Goal: Information Seeking & Learning: Understand process/instructions

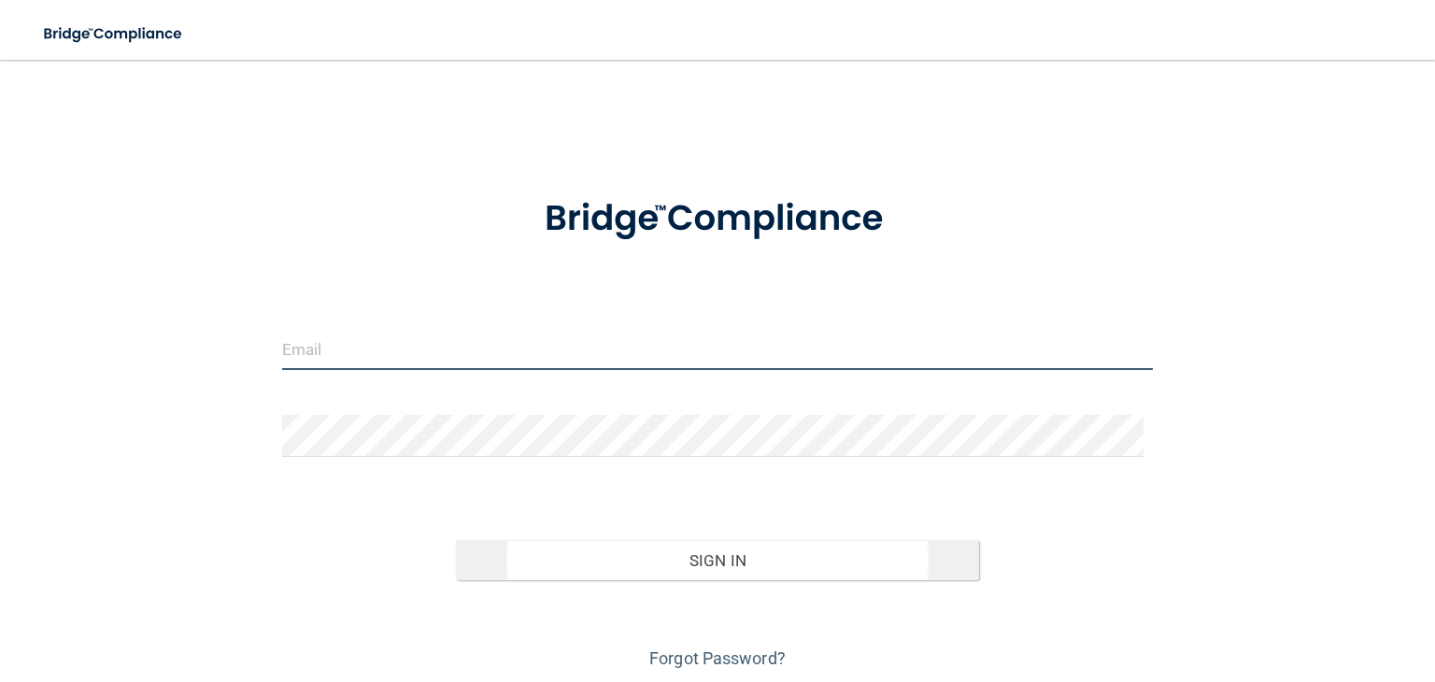
type input "[PERSON_NAME][EMAIL_ADDRESS][DOMAIN_NAME]"
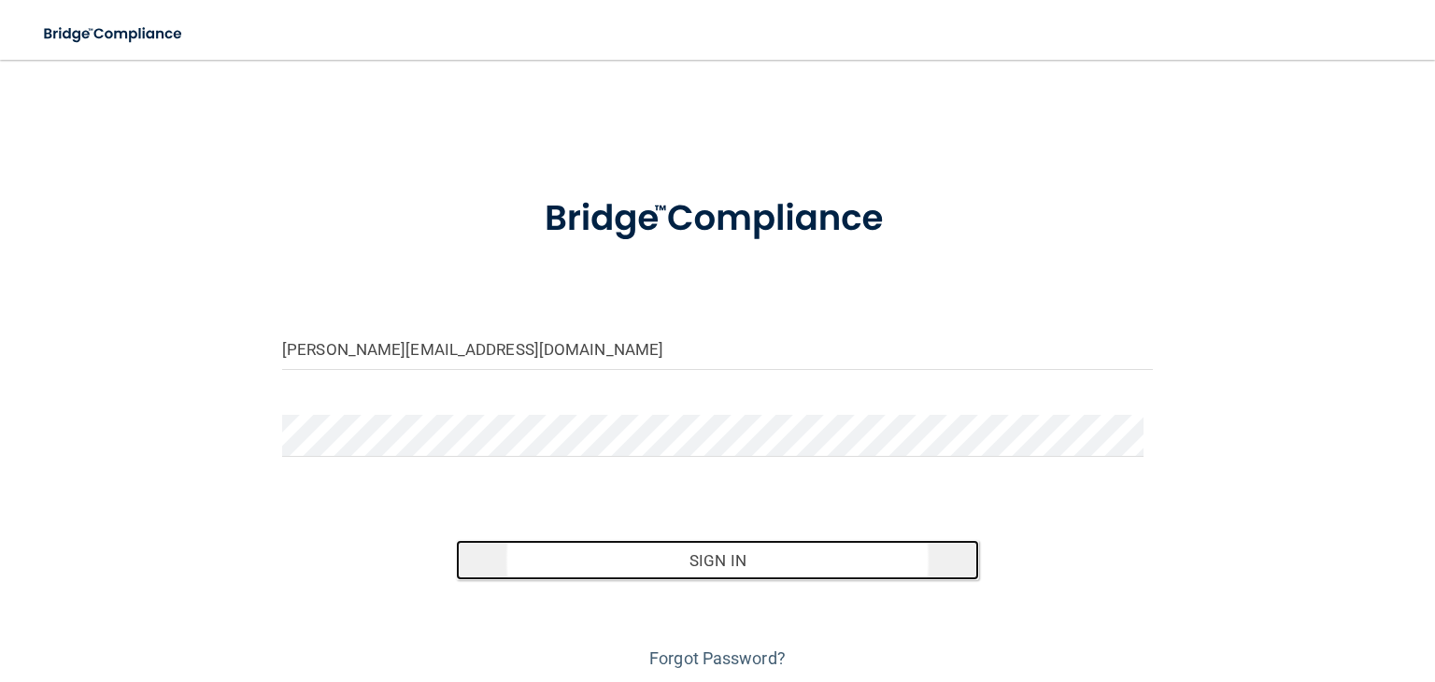
click at [718, 554] on button "Sign In" at bounding box center [717, 560] width 522 height 41
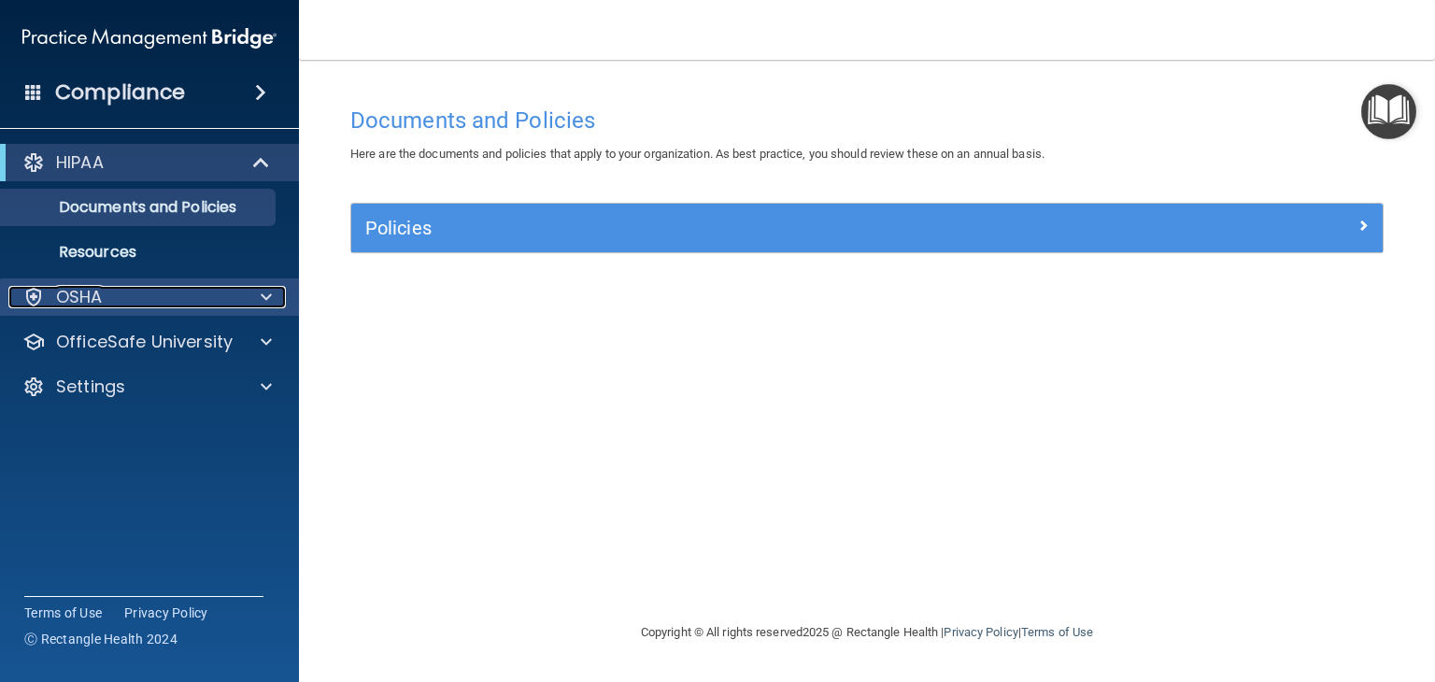
click at [152, 289] on div "OSHA" at bounding box center [124, 297] width 232 height 22
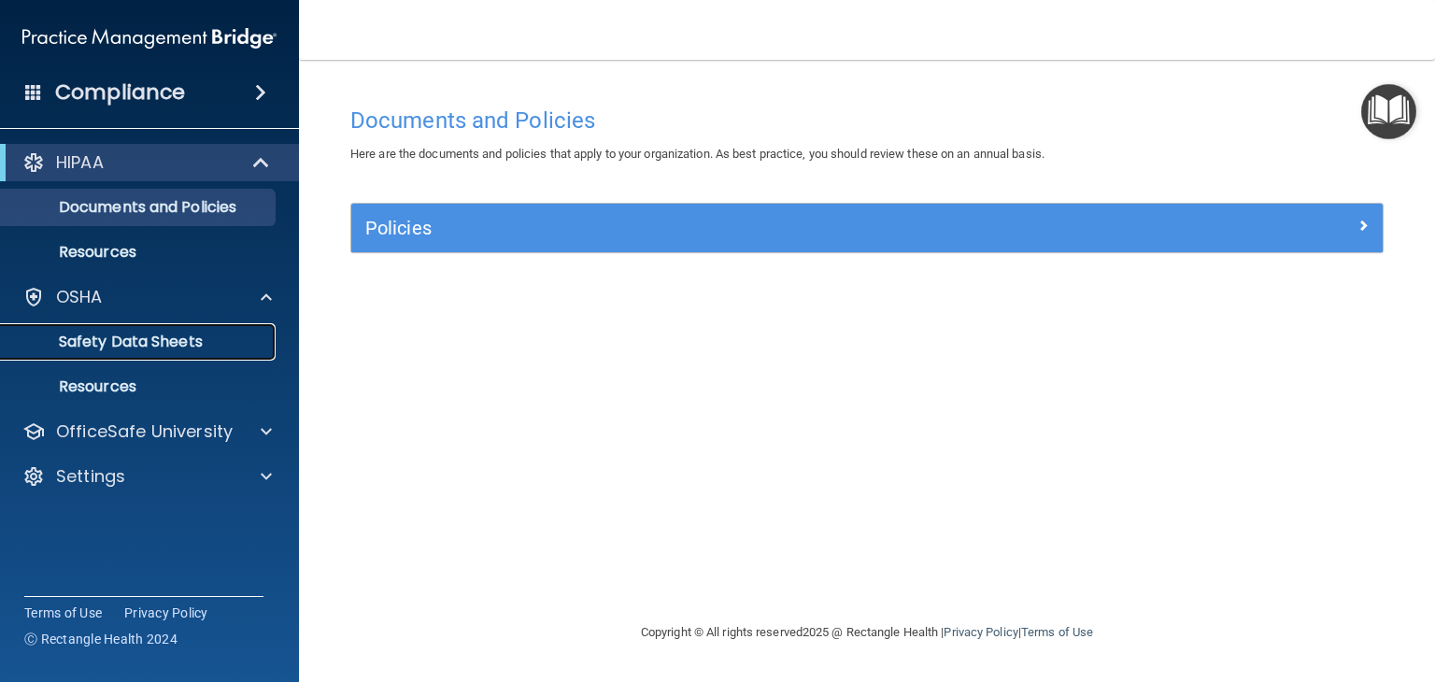
click at [164, 344] on p "Safety Data Sheets" at bounding box center [139, 342] width 255 height 19
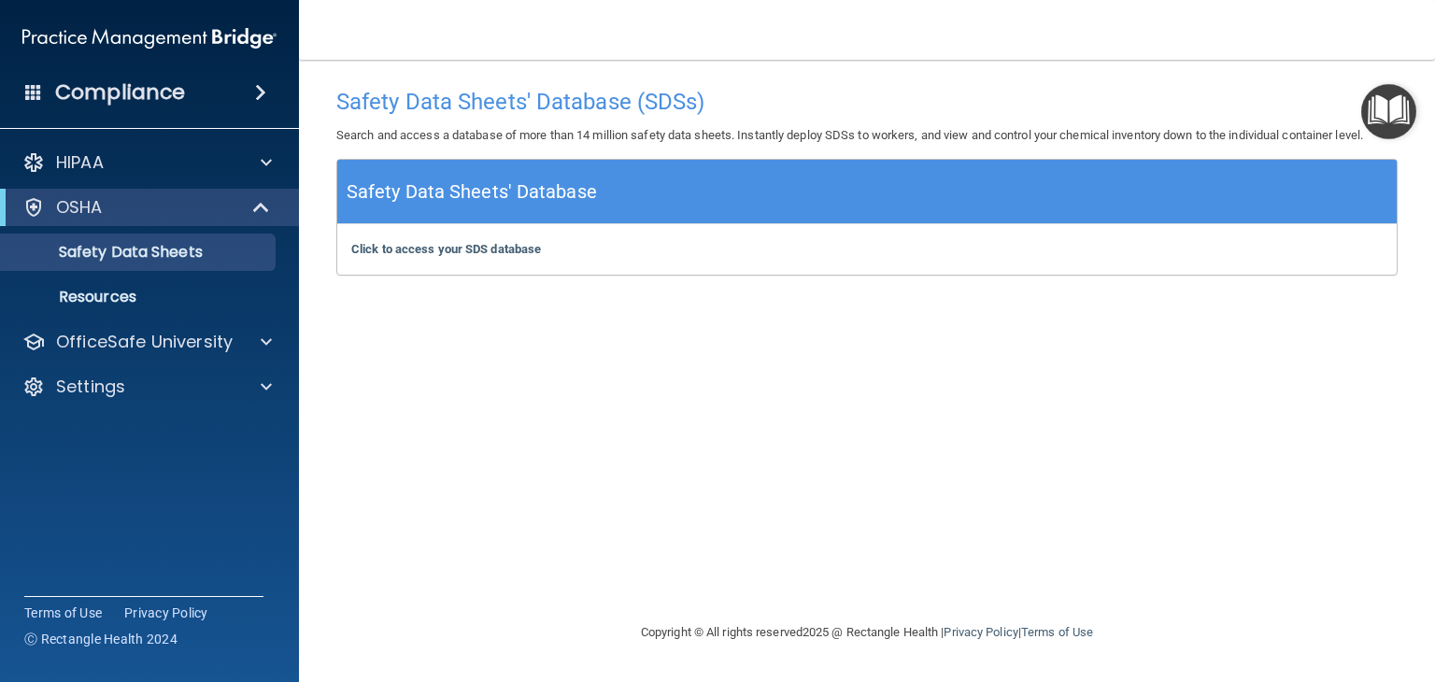
click at [1387, 128] on img "Open Resource Center" at bounding box center [1388, 111] width 55 height 55
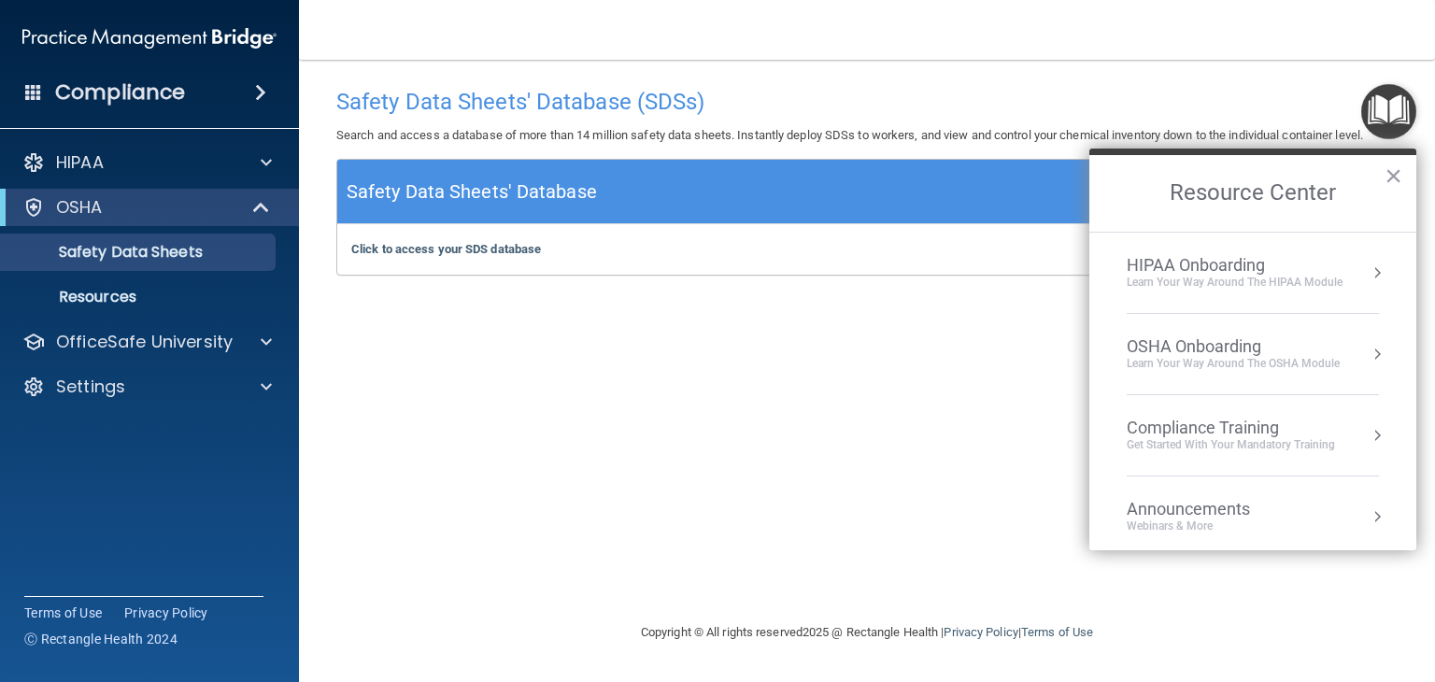
click at [1203, 367] on div "Learn your way around the OSHA module" at bounding box center [1233, 364] width 213 height 16
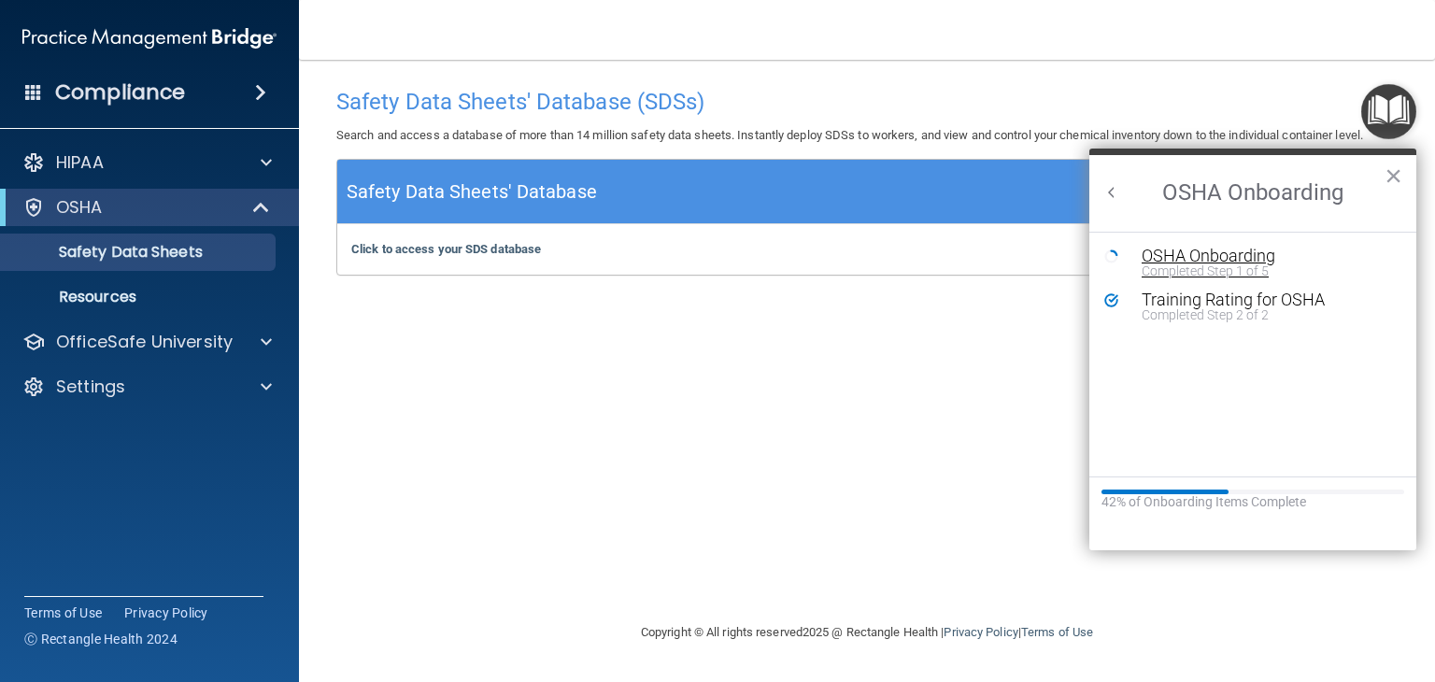
click at [1222, 264] on div "Completed Step 1 of 5" at bounding box center [1267, 270] width 250 height 13
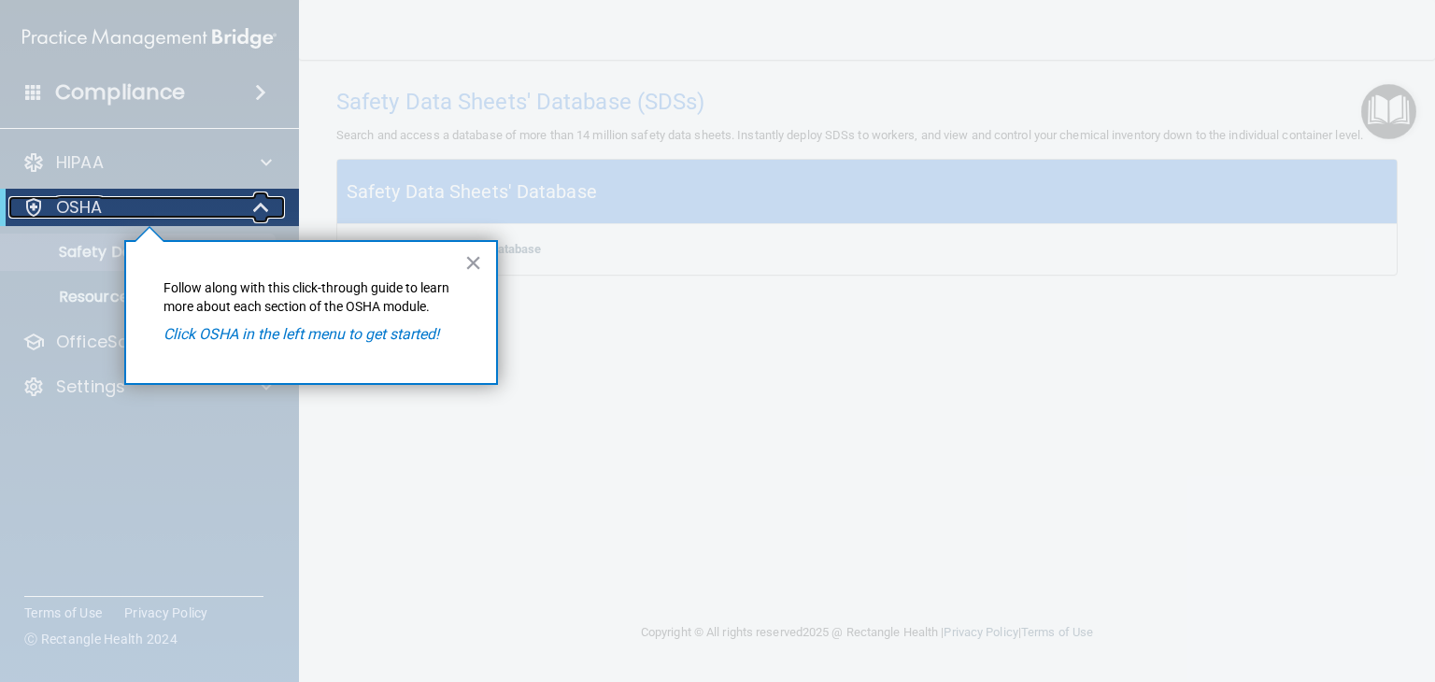
click at [202, 203] on div "OSHA" at bounding box center [123, 207] width 231 height 22
click at [84, 205] on p "OSHA" at bounding box center [79, 207] width 47 height 22
click at [22, 196] on link "OSHA" at bounding box center [146, 207] width 249 height 22
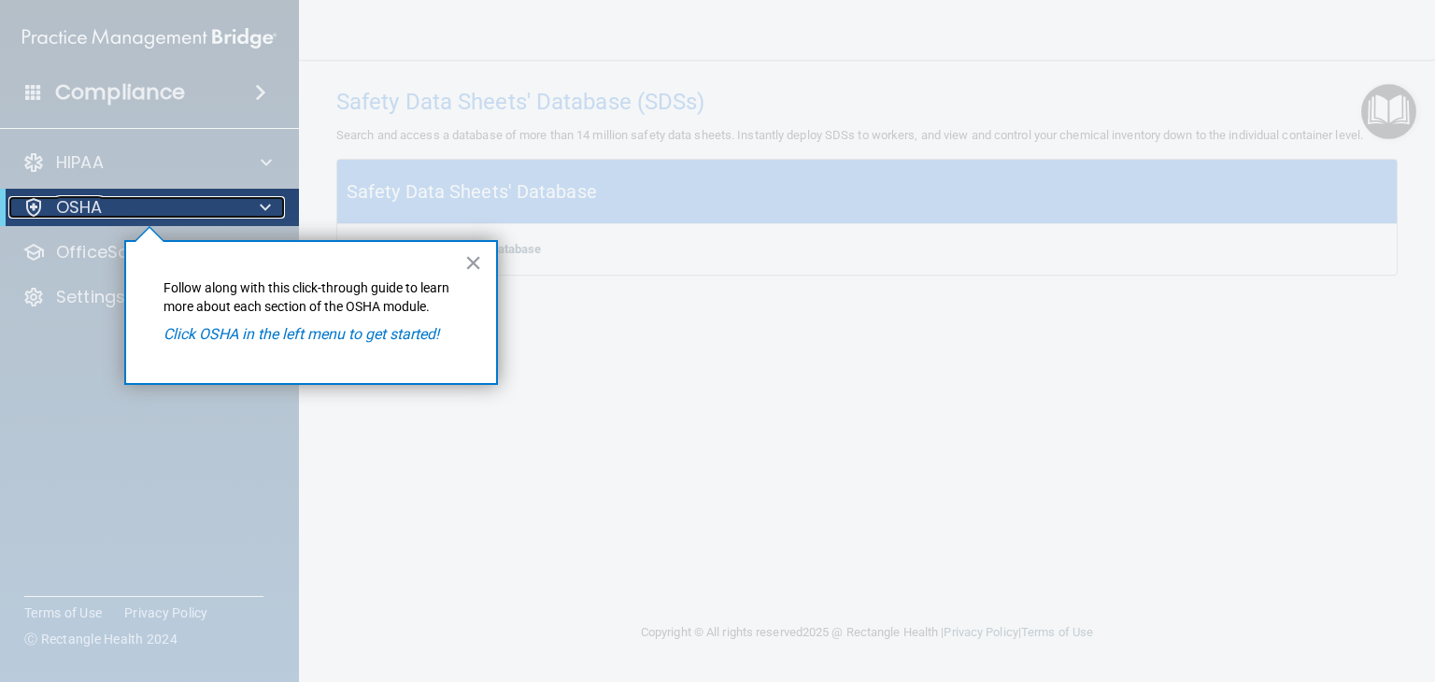
click at [22, 196] on link "OSHA" at bounding box center [146, 207] width 249 height 22
click at [610, 390] on div at bounding box center [867, 341] width 1136 height 682
click at [473, 264] on button "×" at bounding box center [473, 263] width 18 height 30
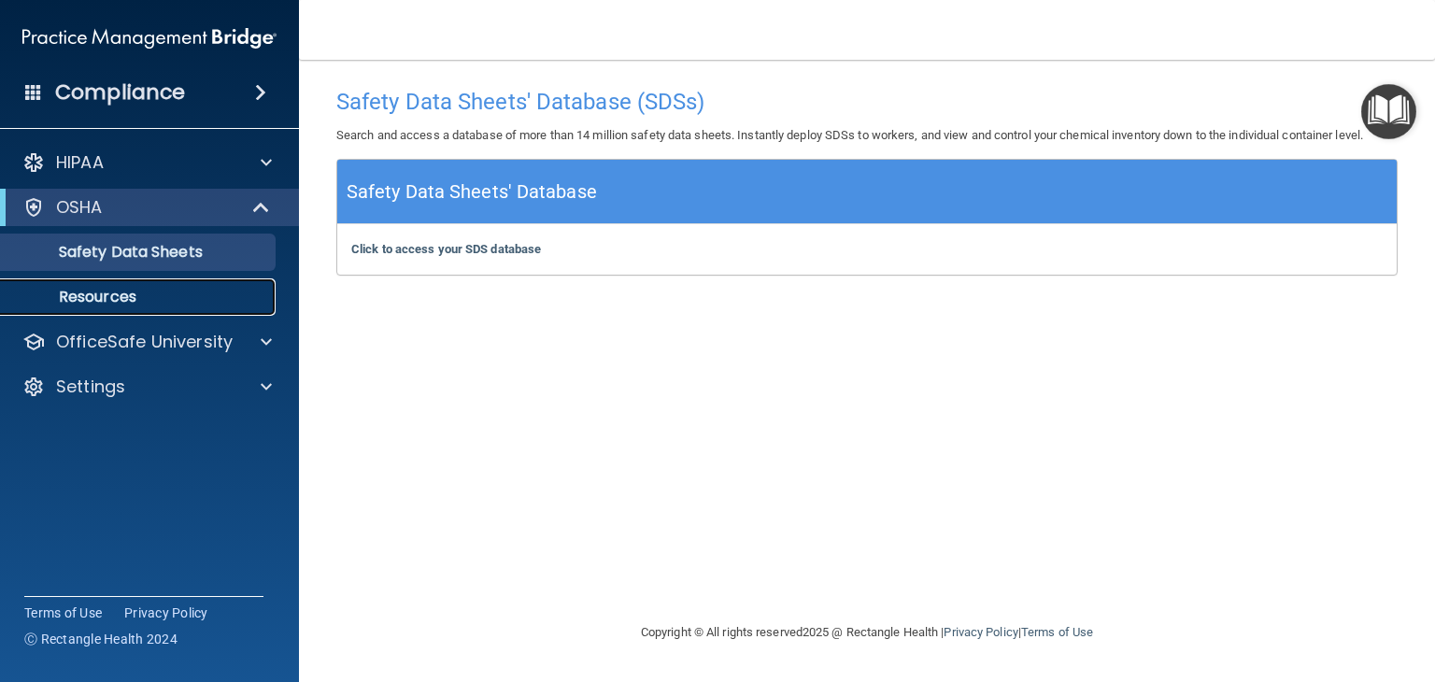
click at [144, 292] on p "Resources" at bounding box center [139, 297] width 255 height 19
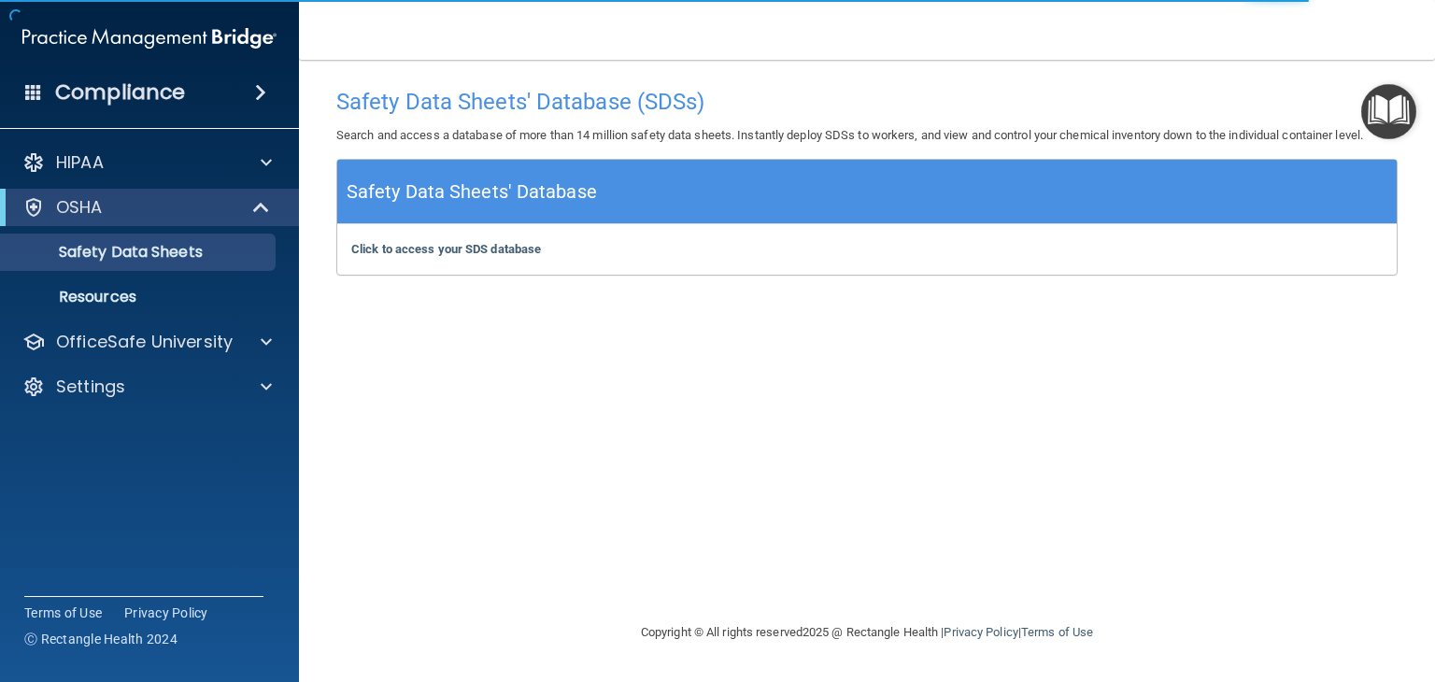
click at [1379, 126] on img "Open Resource Center" at bounding box center [1388, 111] width 55 height 55
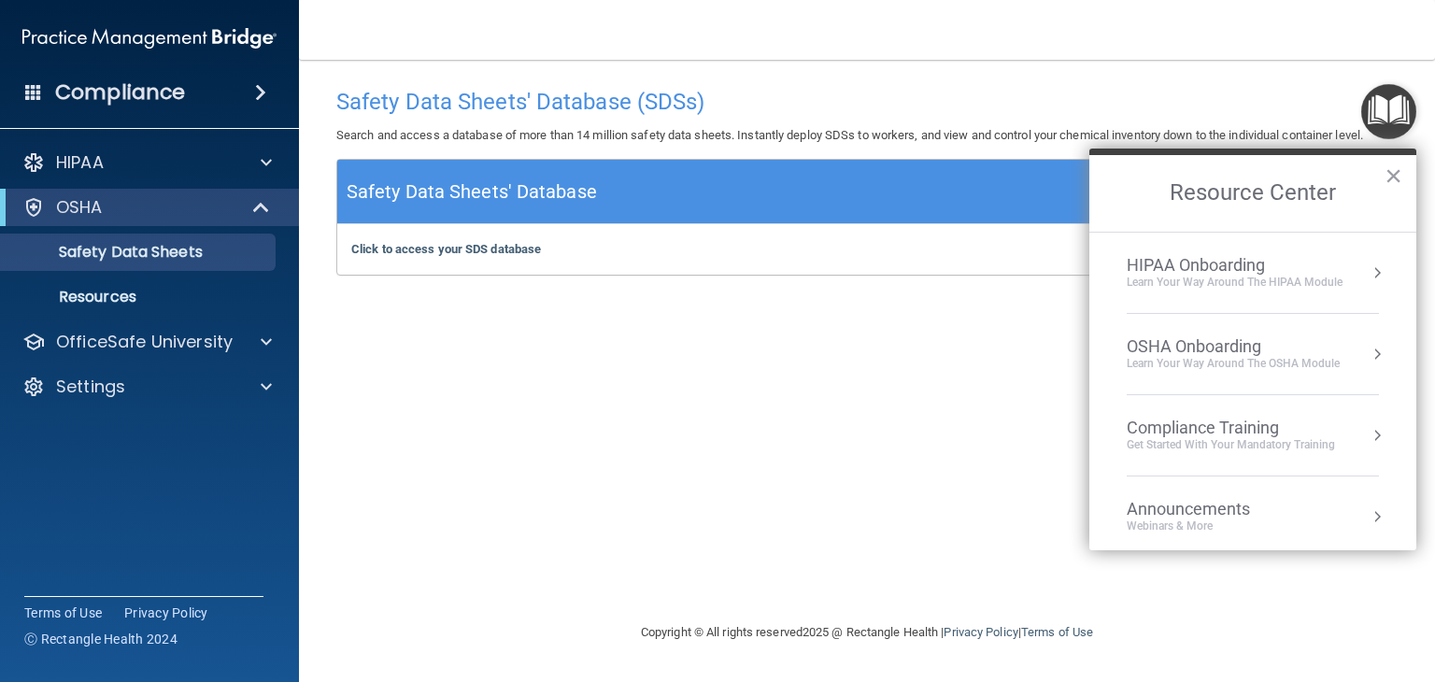
click at [1147, 345] on div "OSHA Onboarding" at bounding box center [1233, 346] width 213 height 21
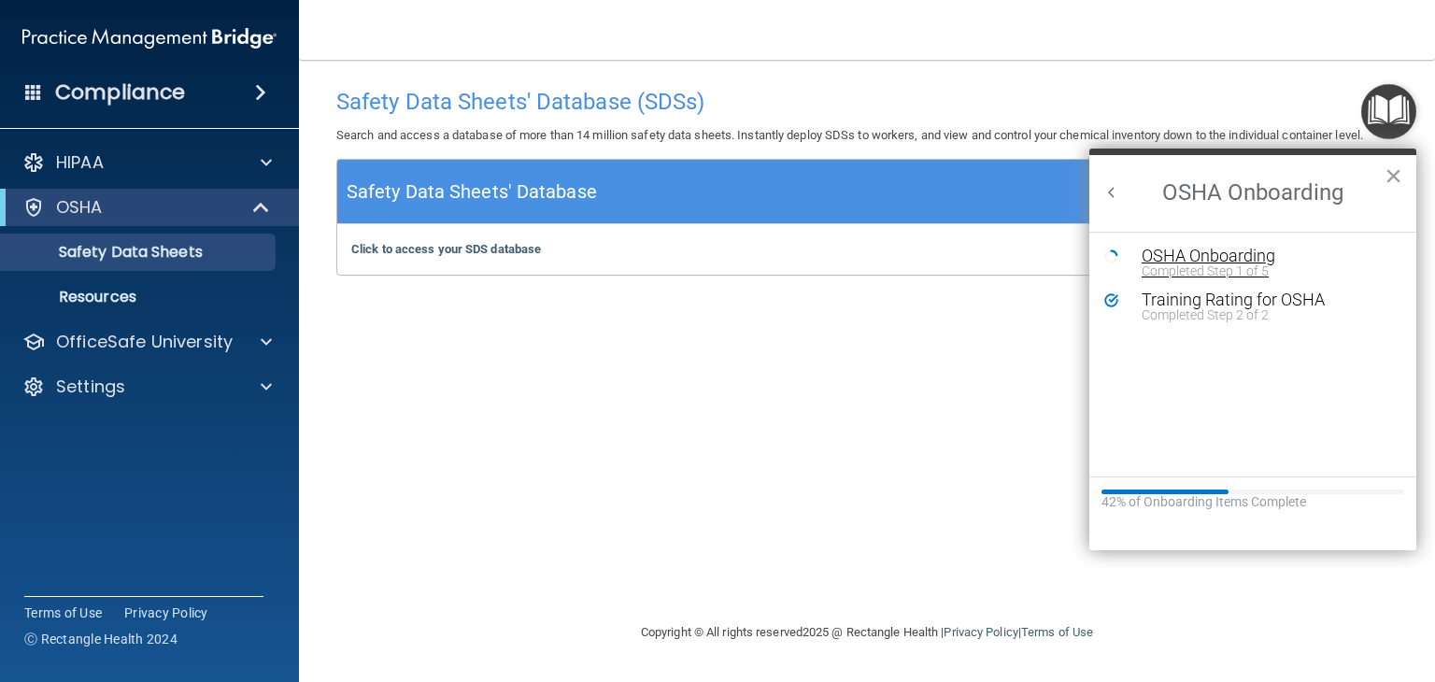
click at [1188, 264] on div "Completed Step 1 of 5" at bounding box center [1267, 270] width 250 height 13
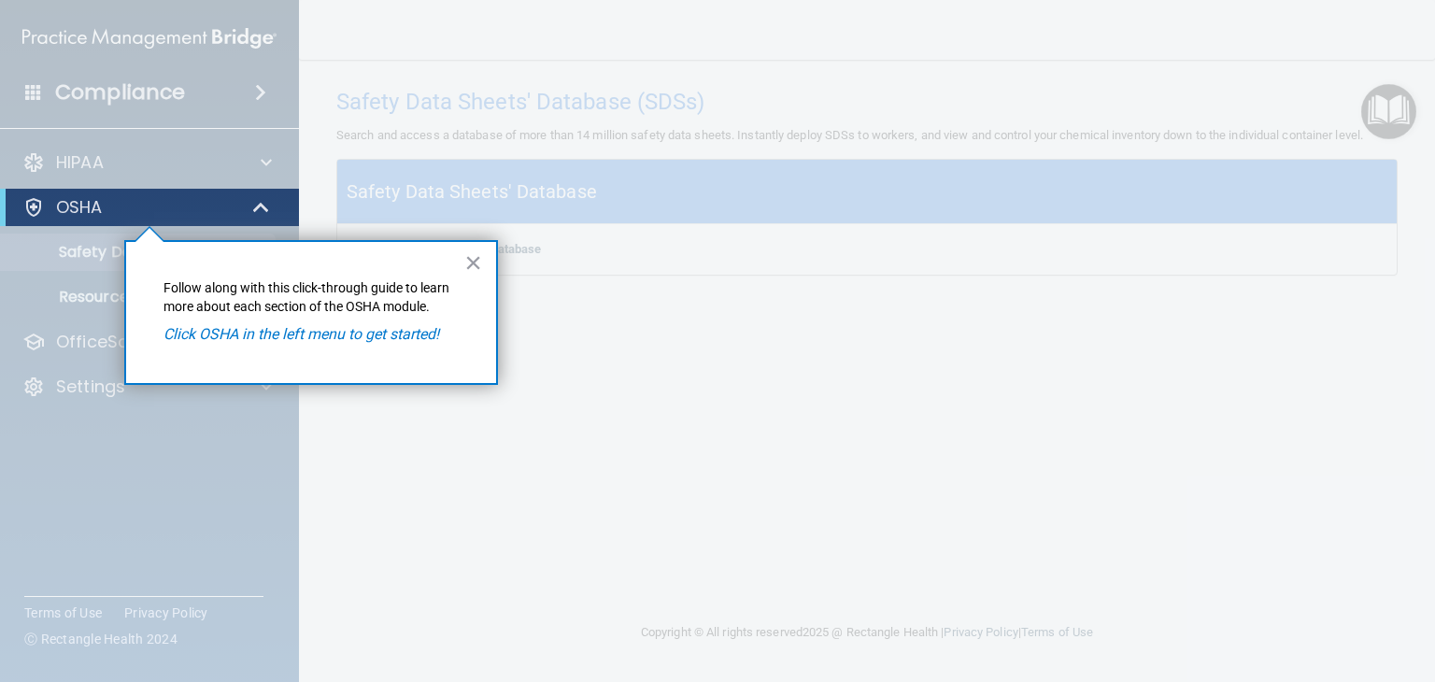
click at [628, 235] on div at bounding box center [867, 341] width 1136 height 682
click at [466, 265] on button "×" at bounding box center [473, 263] width 18 height 30
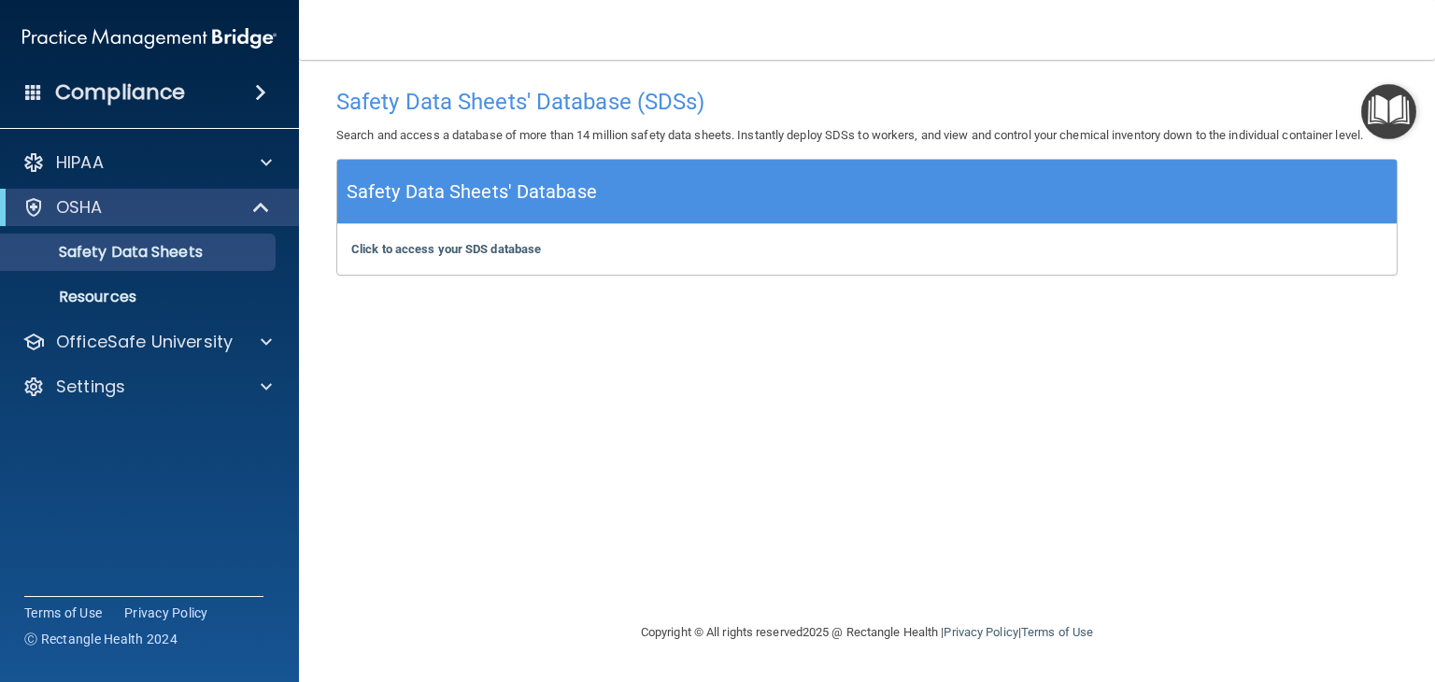
click at [486, 256] on div "Click to access your SDS database Click to access your SDS database" at bounding box center [867, 249] width 1060 height 50
click at [451, 248] on b "Click to access your SDS database" at bounding box center [446, 249] width 190 height 14
click at [553, 296] on div "Safety Data Sheets' Database (SDSs) Search and access a database of more than 1…" at bounding box center [866, 340] width 1061 height 524
click at [1401, 117] on img "Open Resource Center" at bounding box center [1388, 111] width 55 height 55
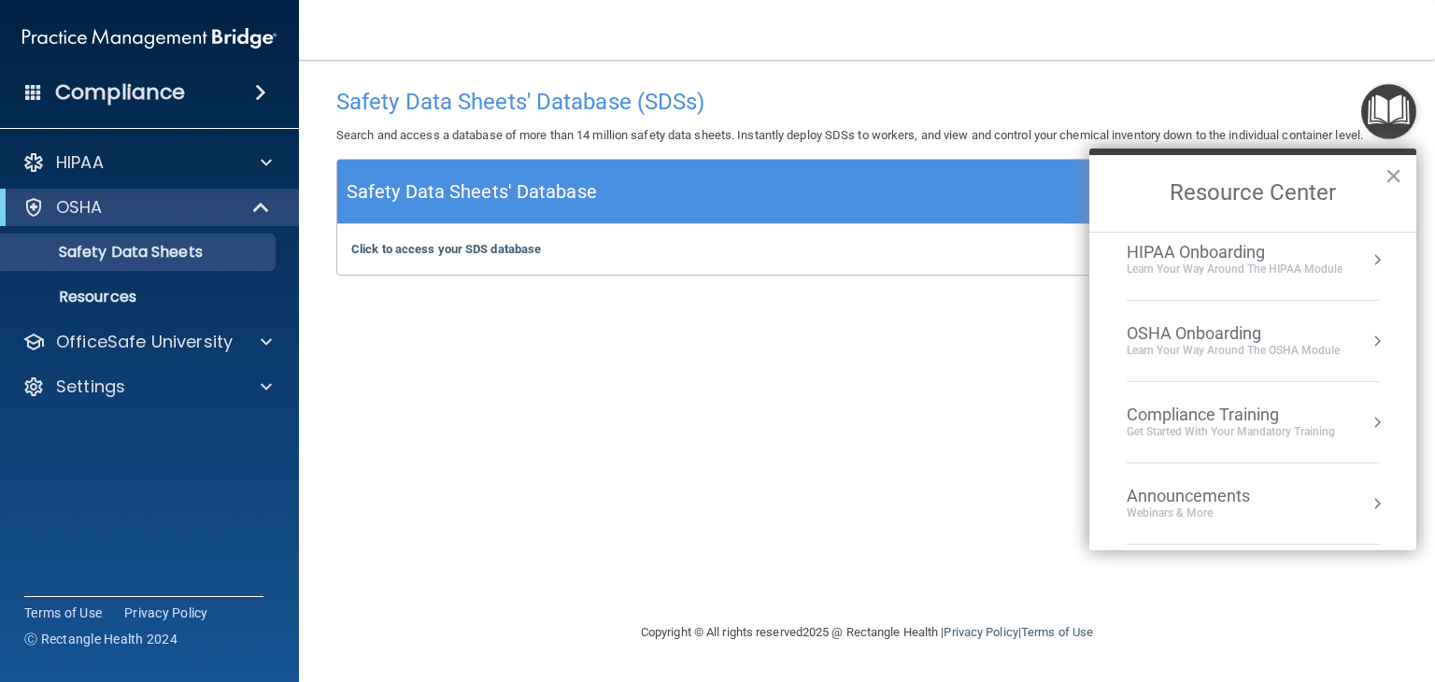
scroll to position [11, 0]
click at [1307, 273] on div "Learn Your Way around the HIPAA module" at bounding box center [1235, 271] width 216 height 16
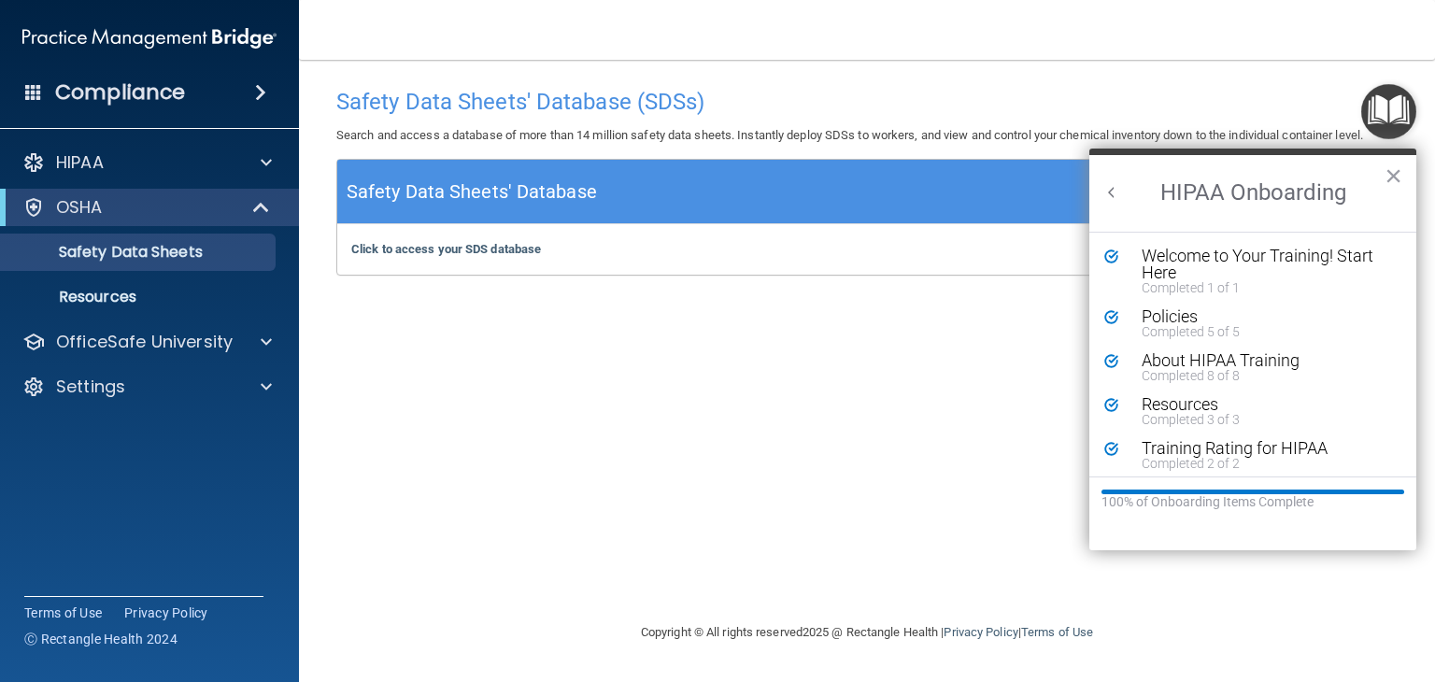
scroll to position [7, 0]
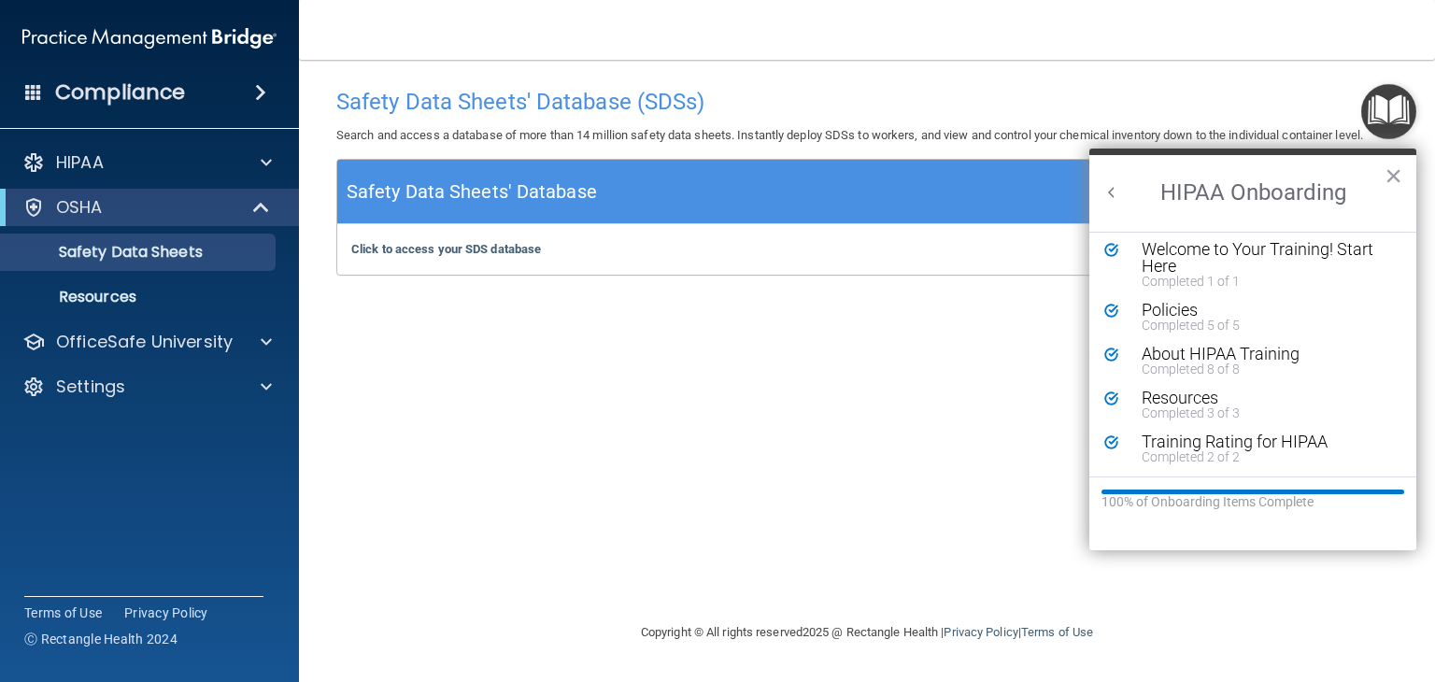
click at [1108, 192] on button "Back to Resource Center Home" at bounding box center [1111, 192] width 19 height 19
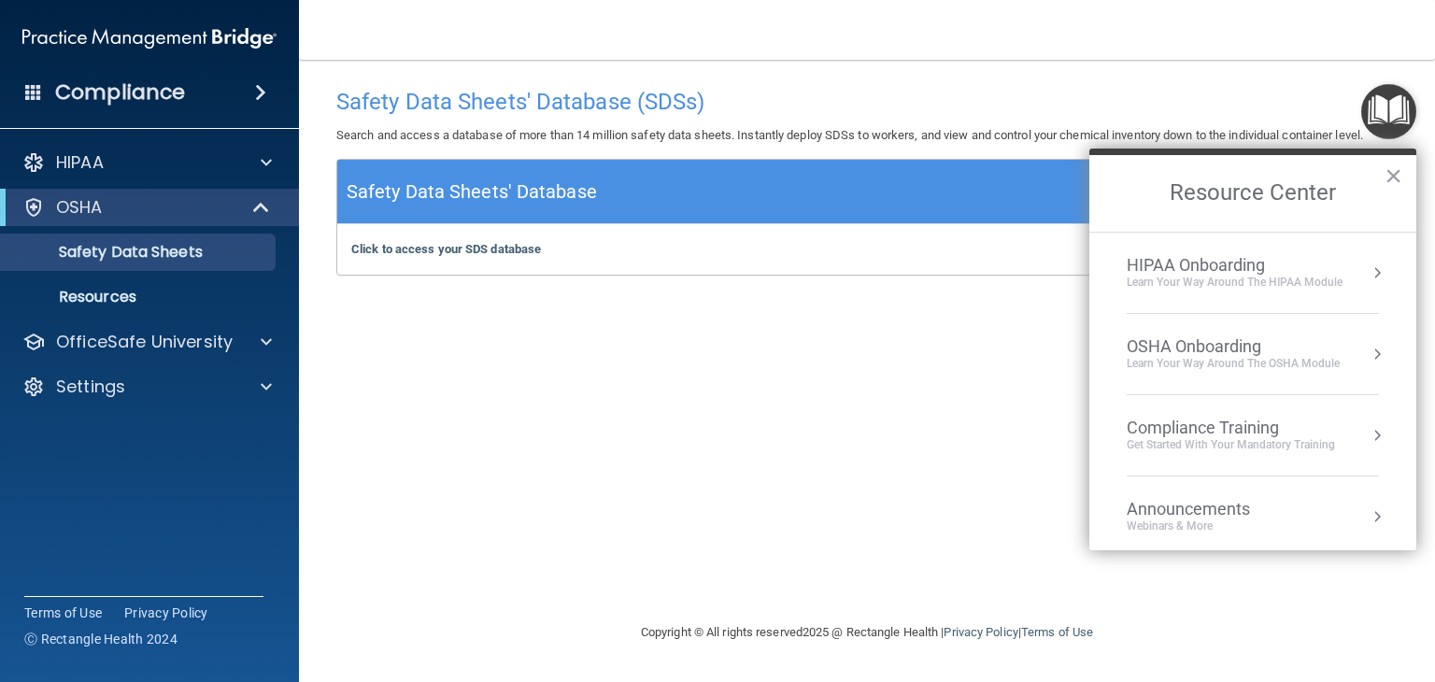
click at [1159, 356] on div "Learn your way around the OSHA module" at bounding box center [1233, 364] width 213 height 16
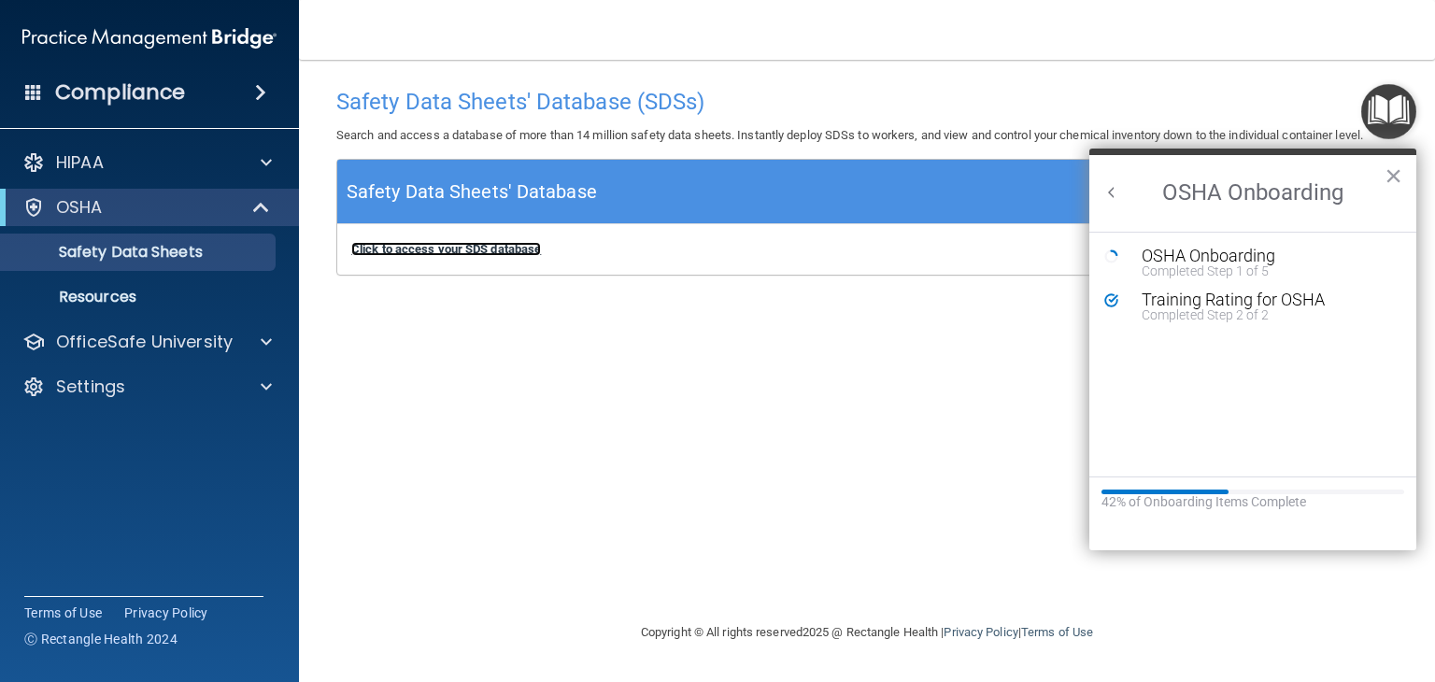
click at [453, 245] on b "Click to access your SDS database" at bounding box center [446, 249] width 190 height 14
click at [460, 344] on div "Safety Data Sheets' Database (SDSs) Search and access a database of more than 1…" at bounding box center [866, 340] width 1061 height 524
click at [1199, 308] on div "Completed Step 2 of 2" at bounding box center [1267, 314] width 250 height 13
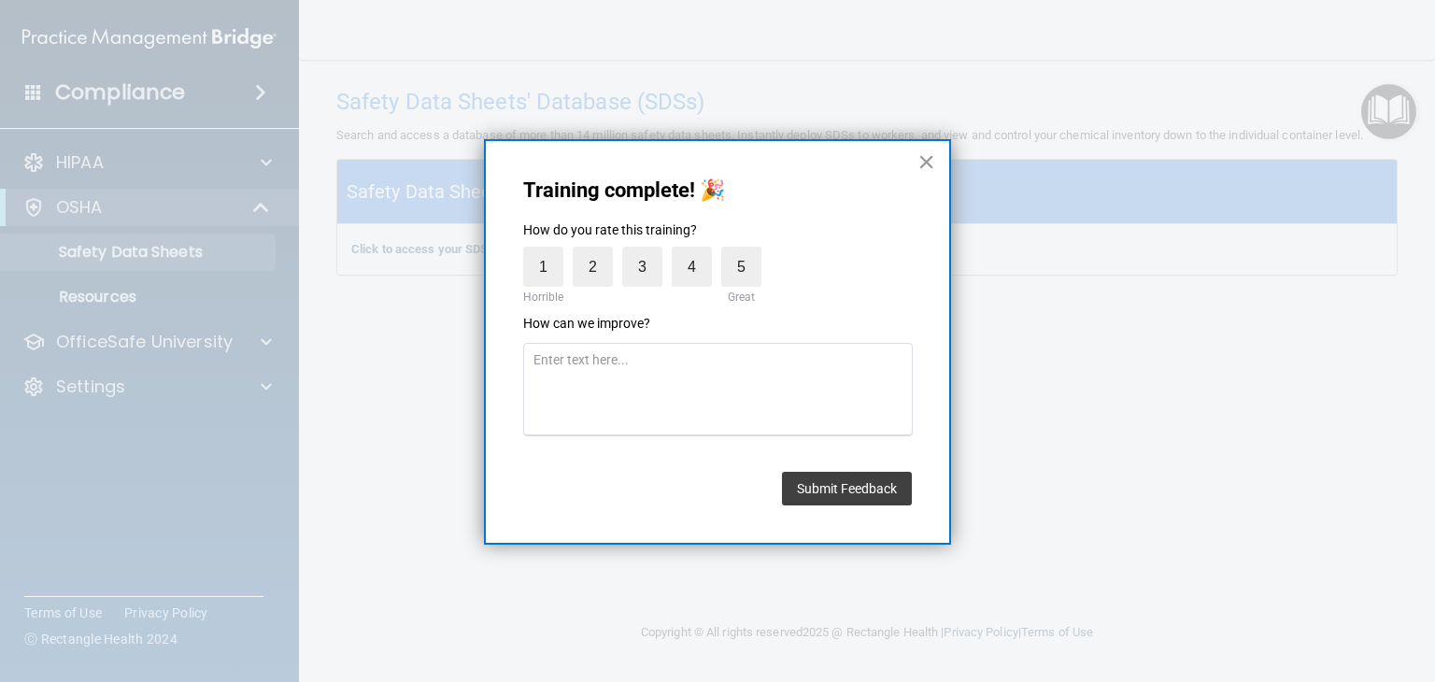
click at [927, 161] on button "×" at bounding box center [926, 162] width 18 height 30
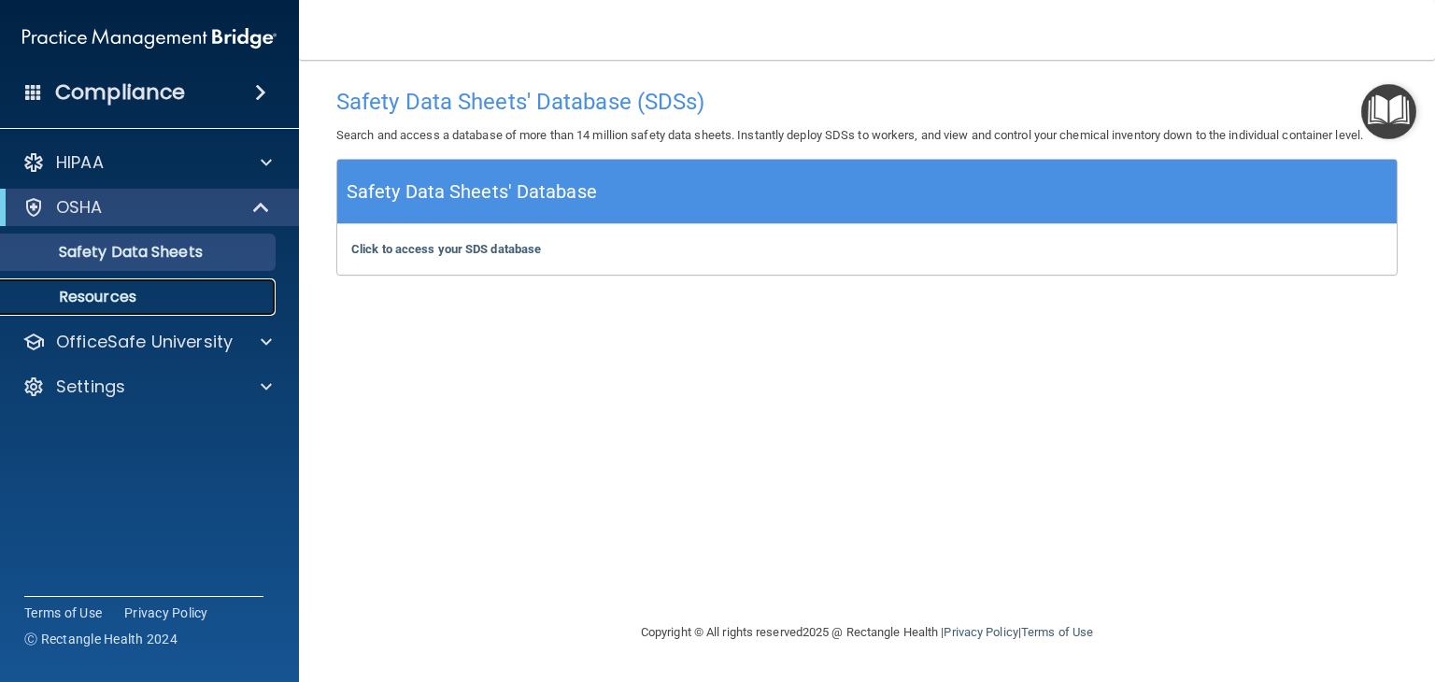
click at [127, 281] on link "Resources" at bounding box center [128, 296] width 294 height 37
